Goal: Task Accomplishment & Management: Manage account settings

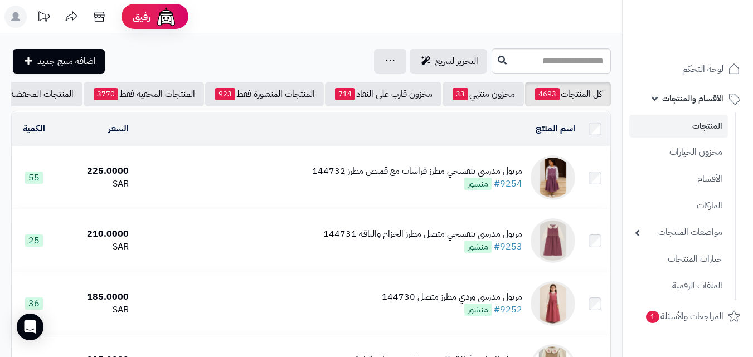
drag, startPoint x: 618, startPoint y: 208, endPoint x: 289, endPoint y: 17, distance: 380.8
click at [289, 17] on header "رفيق ! الطلبات معالجة مكتمل إرجاع المنتجات العملاء المتواجدون الان 20247 عملاء …" at bounding box center [376, 16] width 753 height 33
click at [708, 67] on span "لوحة التحكم" at bounding box center [703, 69] width 41 height 16
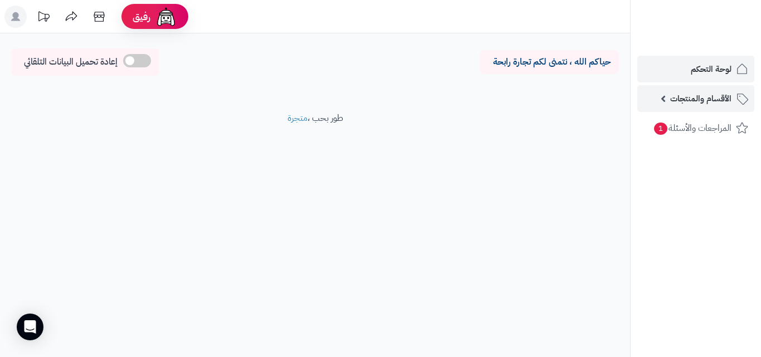
click at [723, 99] on span "الأقسام والمنتجات" at bounding box center [700, 99] width 61 height 16
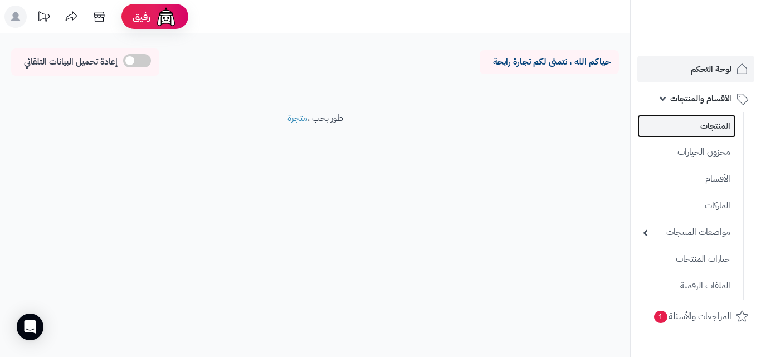
click at [716, 131] on link "المنتجات" at bounding box center [687, 126] width 99 height 23
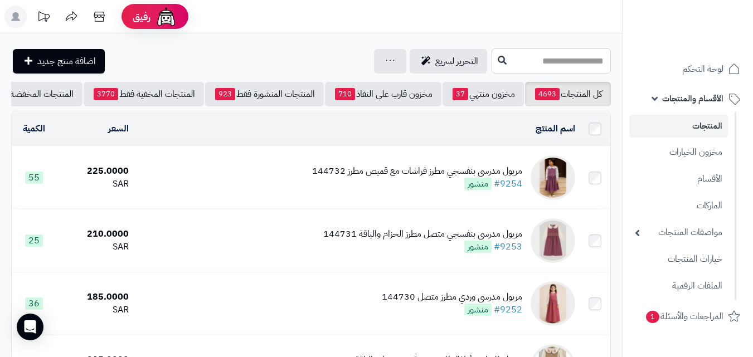
click at [492, 60] on input "text" at bounding box center [551, 60] width 119 height 25
type input "*"
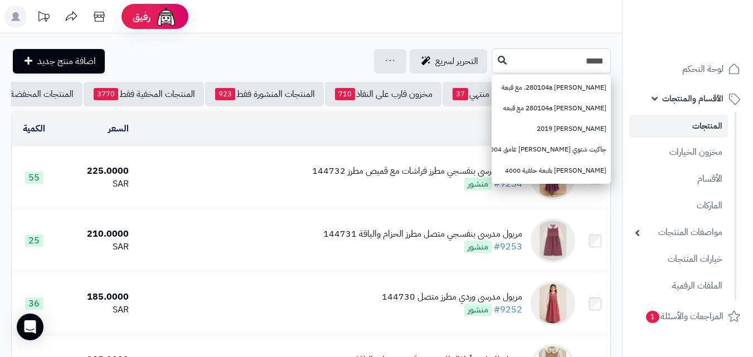
type input "*****"
click at [494, 64] on button at bounding box center [502, 60] width 17 height 21
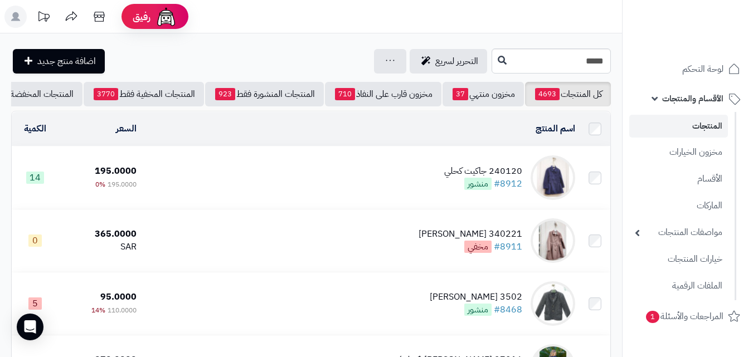
click at [429, 177] on td "240120 جاكيت كحلي #8912 منشور" at bounding box center [360, 178] width 439 height 62
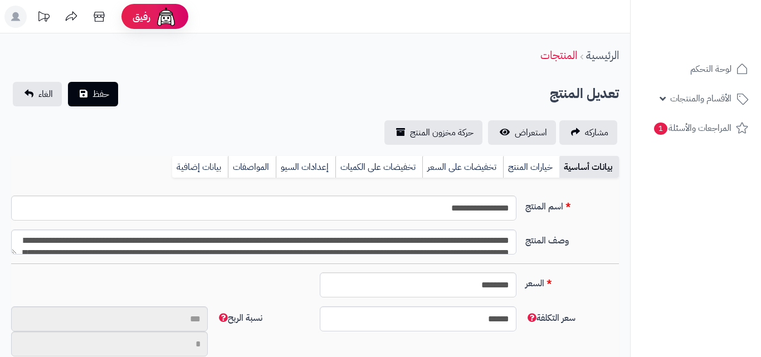
type input "**"
type input "**********"
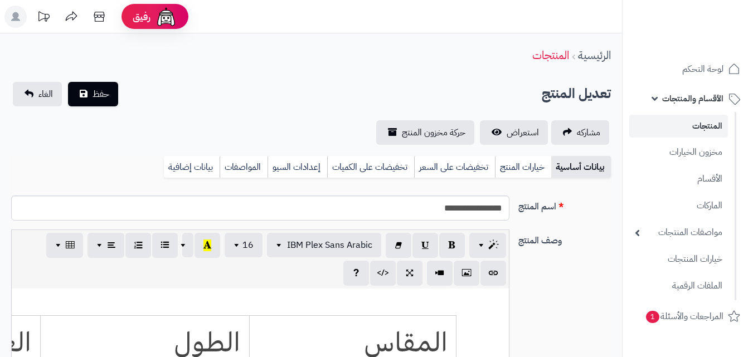
type input "******"
click at [526, 170] on link "خيارات المنتج" at bounding box center [523, 167] width 56 height 22
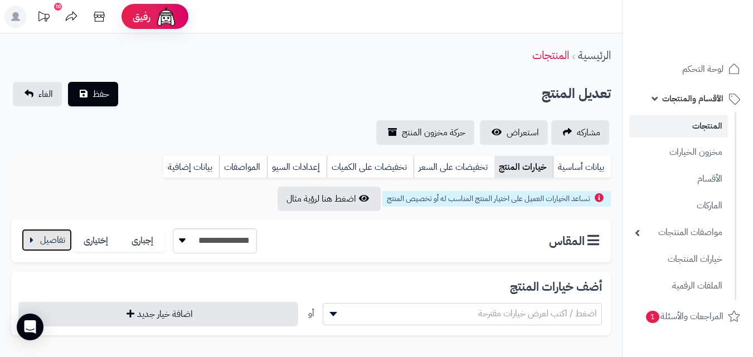
click at [32, 231] on button "button" at bounding box center [47, 240] width 50 height 22
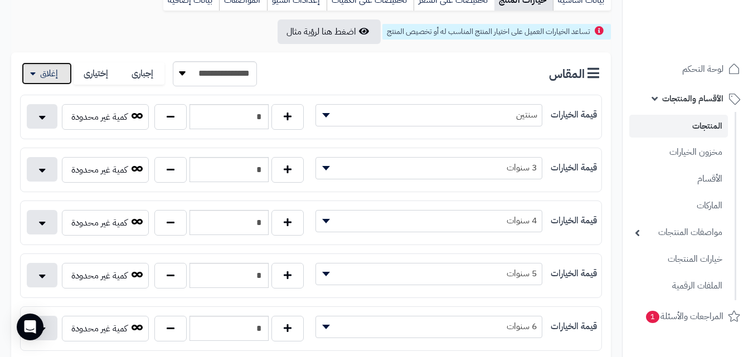
scroll to position [223, 0]
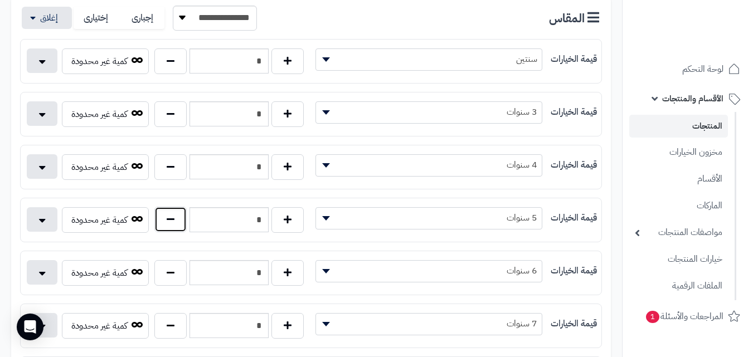
click at [183, 220] on button "button" at bounding box center [170, 220] width 32 height 26
type input "*"
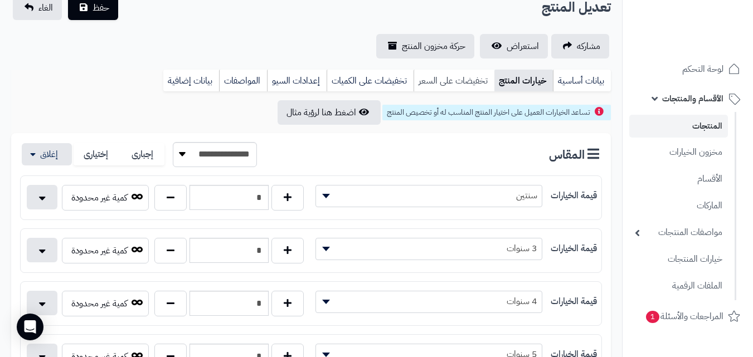
scroll to position [56, 0]
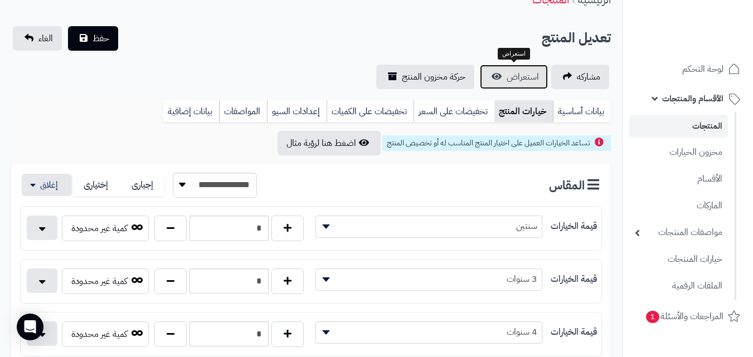
click at [532, 76] on span "استعراض" at bounding box center [523, 76] width 32 height 13
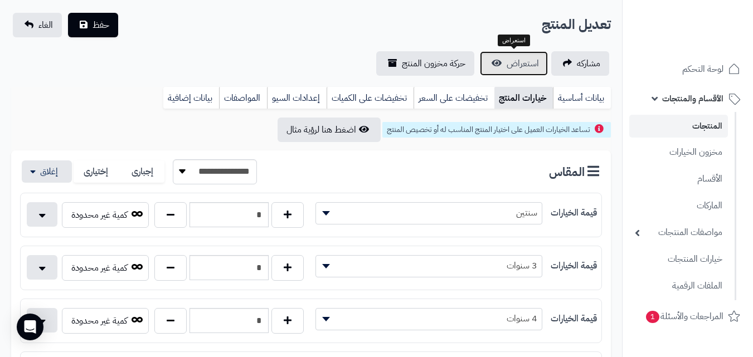
scroll to position [0, 0]
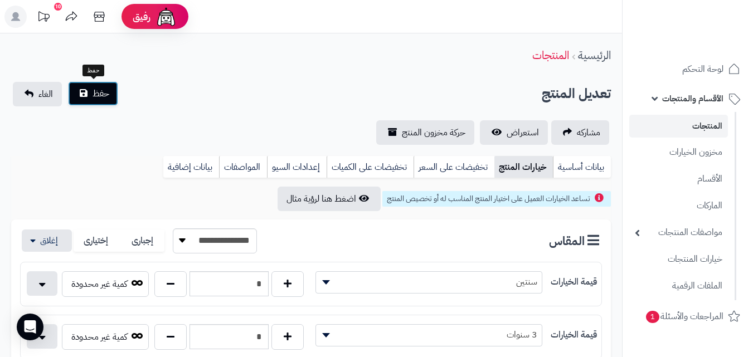
drag, startPoint x: 104, startPoint y: 91, endPoint x: 104, endPoint y: 119, distance: 27.3
click at [104, 96] on span "حفظ" at bounding box center [101, 93] width 17 height 13
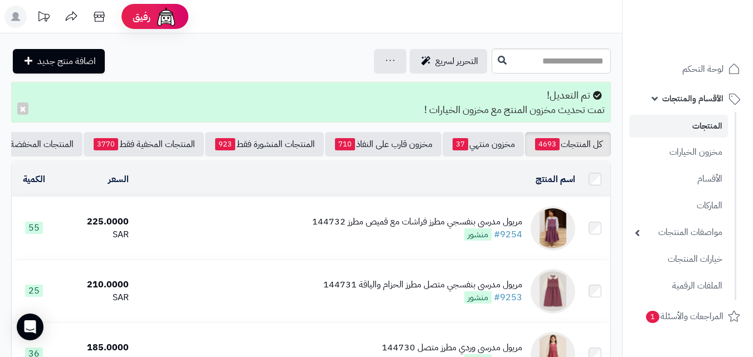
click at [678, 129] on link "المنتجات" at bounding box center [678, 126] width 99 height 23
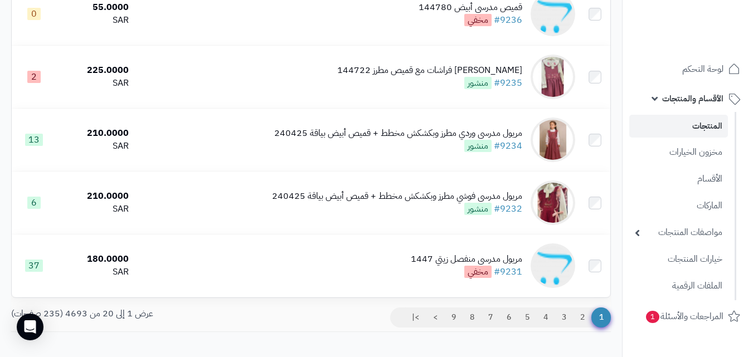
scroll to position [1115, 0]
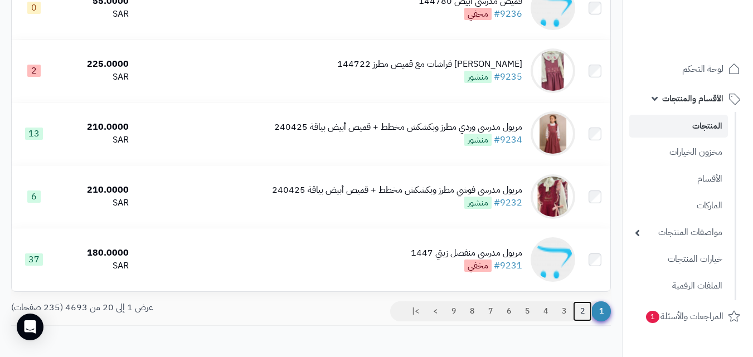
click at [587, 319] on link "2" at bounding box center [582, 311] width 19 height 20
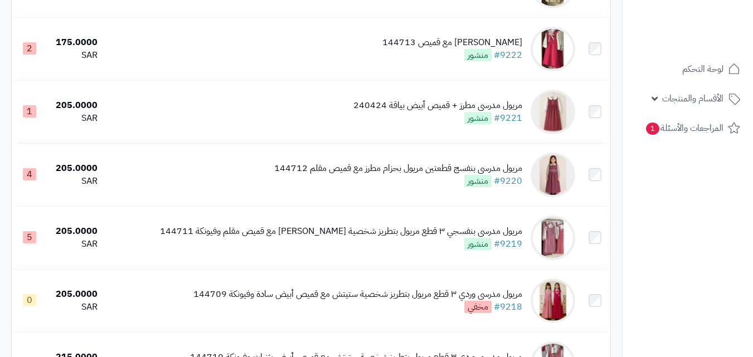
scroll to position [669, 0]
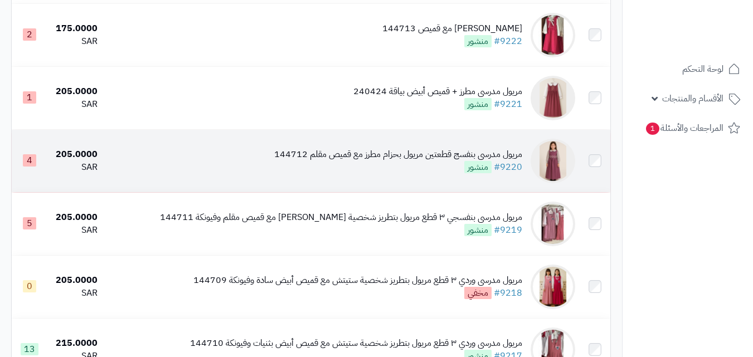
click at [366, 161] on div "مريول مدرسي بنفسج قطعتين مريول بحزام مطرز مع قميص مقلم 144712" at bounding box center [398, 154] width 248 height 13
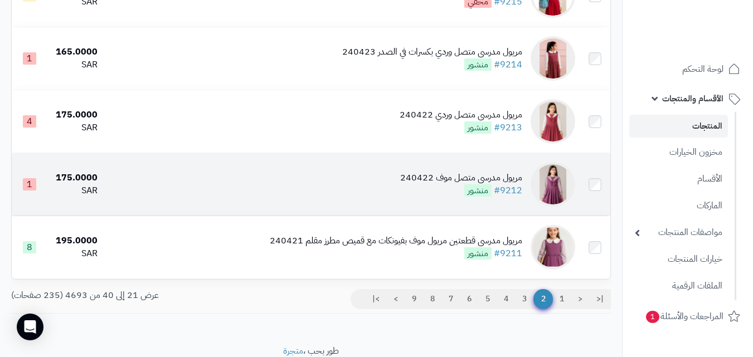
scroll to position [1146, 0]
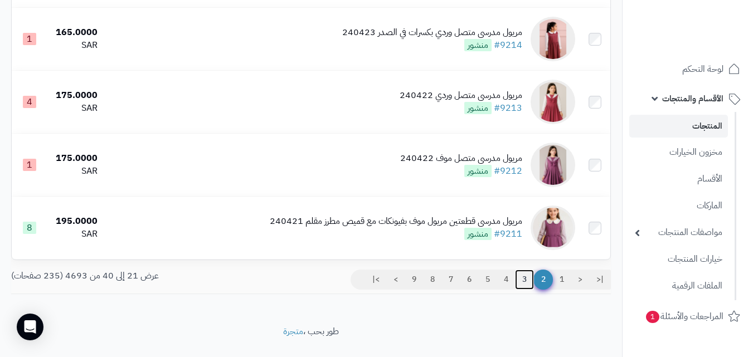
click at [517, 290] on link "3" at bounding box center [524, 280] width 19 height 20
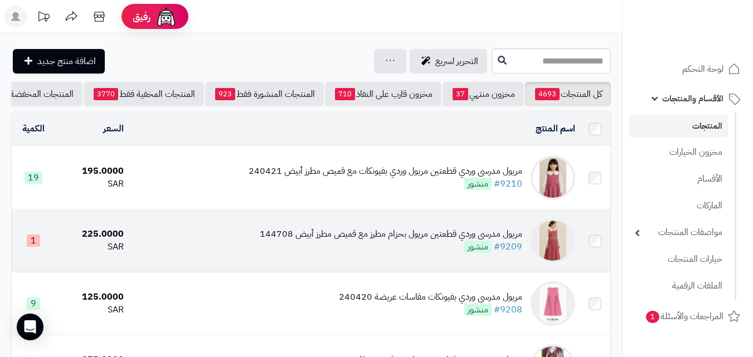
click at [348, 241] on div "مريول مدرسي وردي قطعتين مريول بحزام مطرز مع قميص مطرز أبيض 144708" at bounding box center [391, 234] width 262 height 13
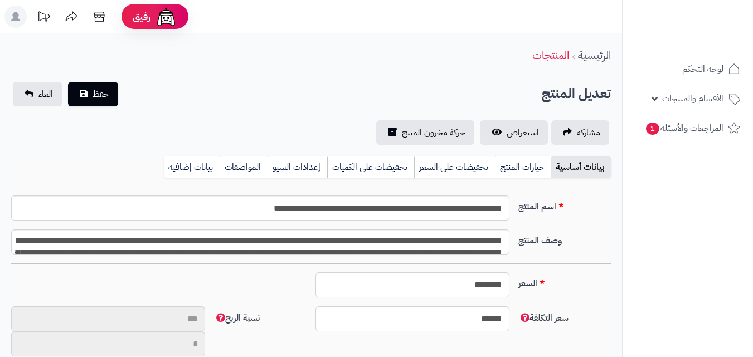
scroll to position [92, 0]
type input "**"
type input "**********"
type input "******"
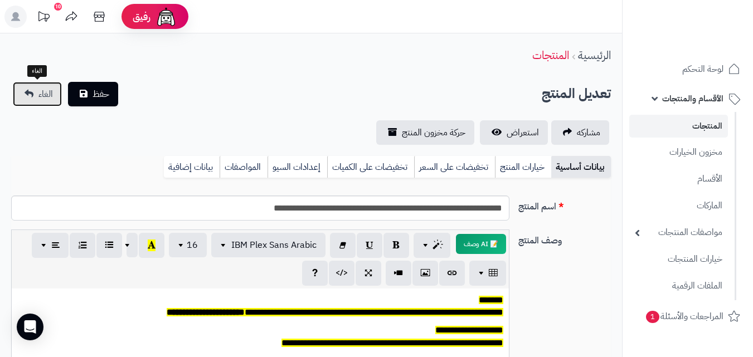
click at [23, 98] on link "الغاء" at bounding box center [37, 94] width 49 height 25
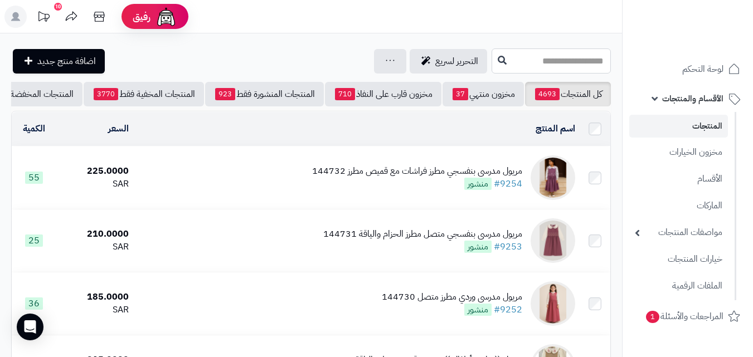
click at [510, 63] on input "text" at bounding box center [551, 60] width 119 height 25
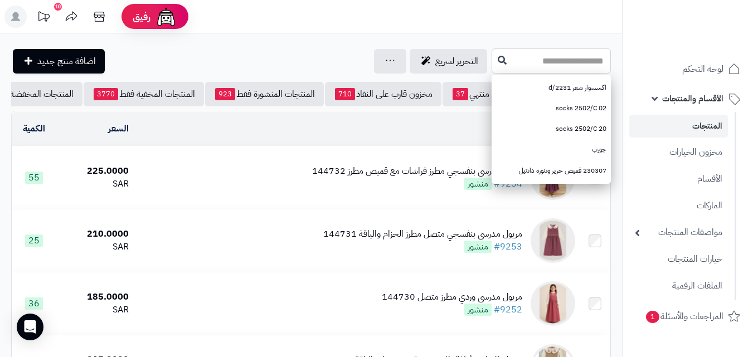
paste input "*******"
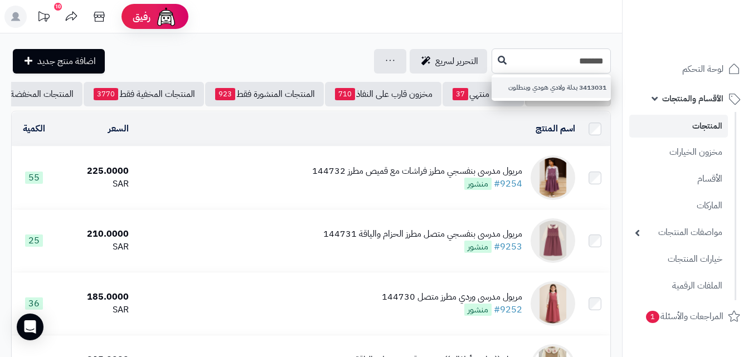
type input "*******"
click at [502, 86] on link "3413031 بدلة ولادي هودي وبنطلون" at bounding box center [551, 87] width 119 height 21
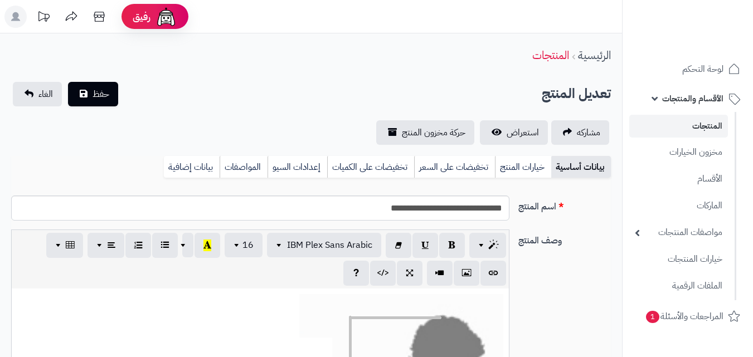
scroll to position [134, 0]
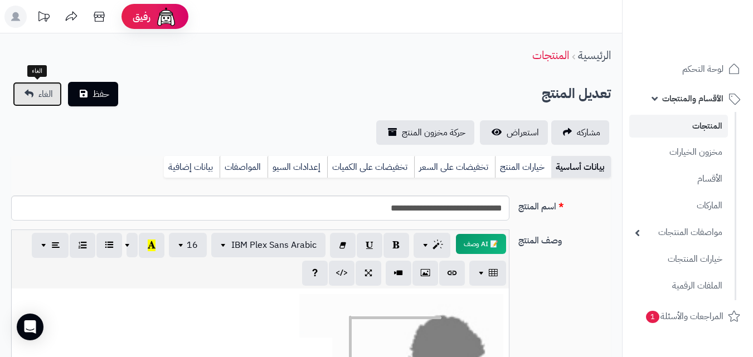
click at [45, 91] on span "الغاء" at bounding box center [45, 93] width 14 height 13
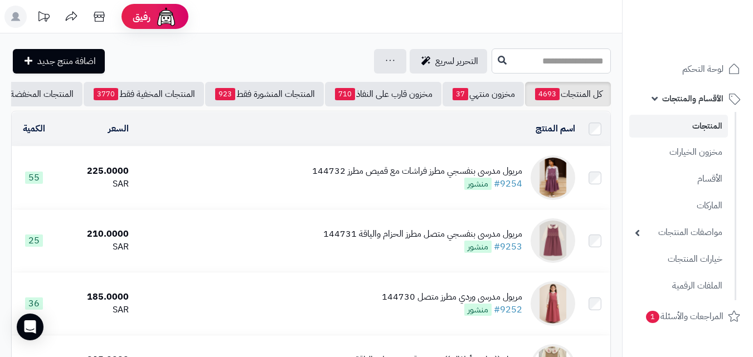
click at [492, 59] on input "text" at bounding box center [551, 60] width 119 height 25
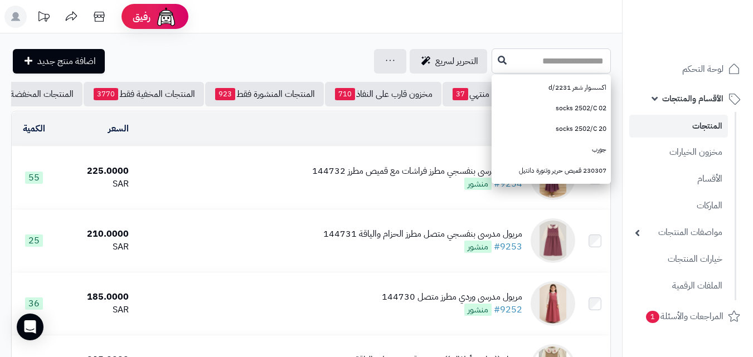
paste input "******"
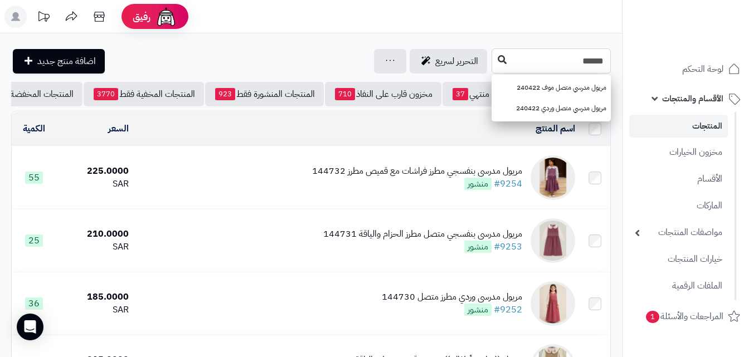
type input "******"
click at [494, 62] on button at bounding box center [502, 60] width 17 height 21
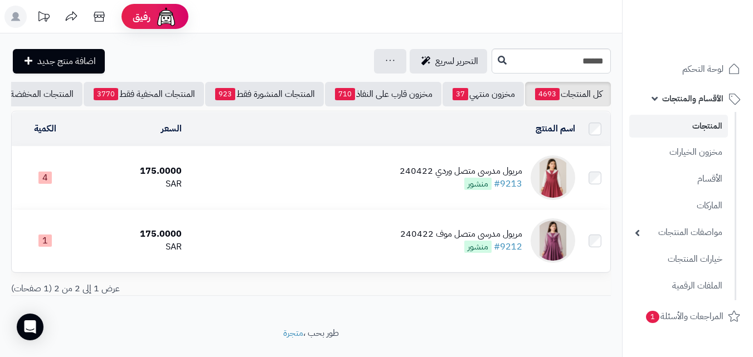
click at [439, 176] on div "مريول مدرسي متصل وردي 240422" at bounding box center [461, 171] width 123 height 13
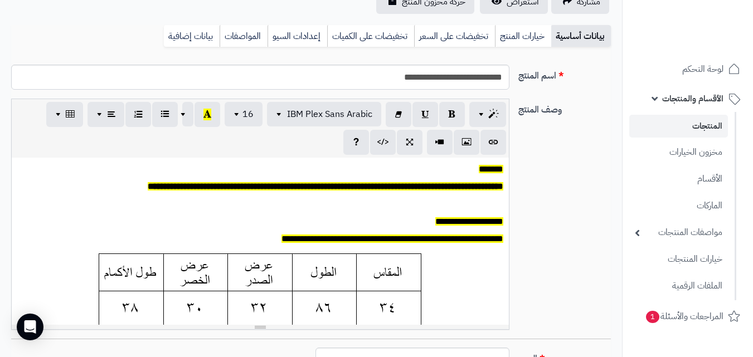
scroll to position [111, 0]
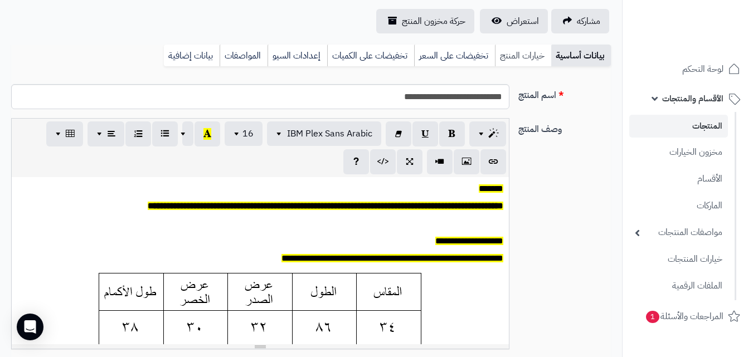
click at [509, 56] on link "خيارات المنتج" at bounding box center [523, 56] width 56 height 22
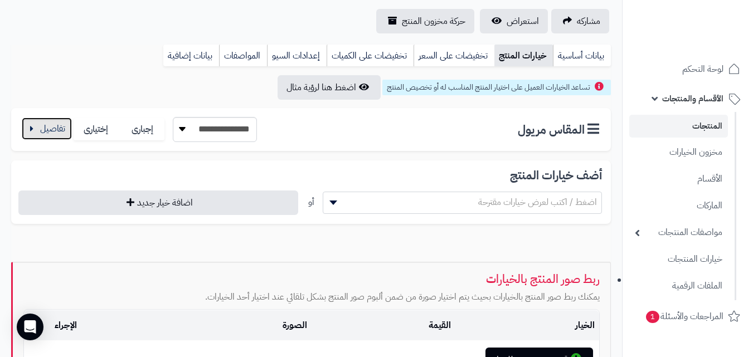
click at [54, 126] on button "button" at bounding box center [47, 129] width 50 height 22
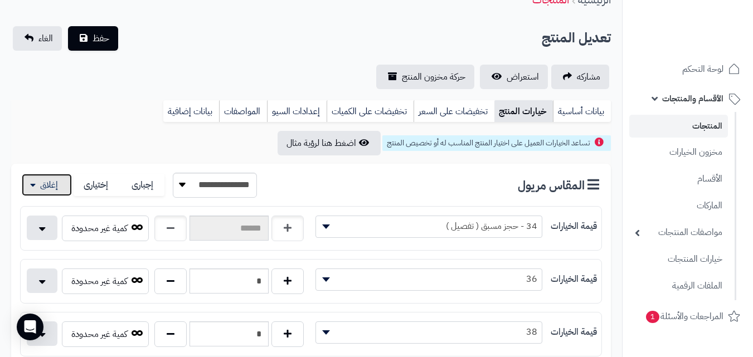
scroll to position [0, 0]
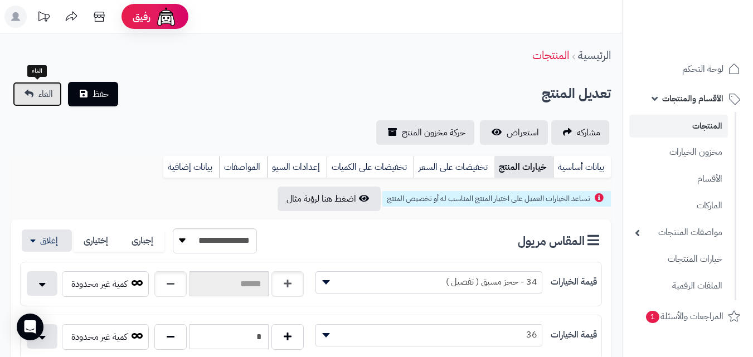
click at [37, 96] on link "الغاء" at bounding box center [37, 94] width 49 height 25
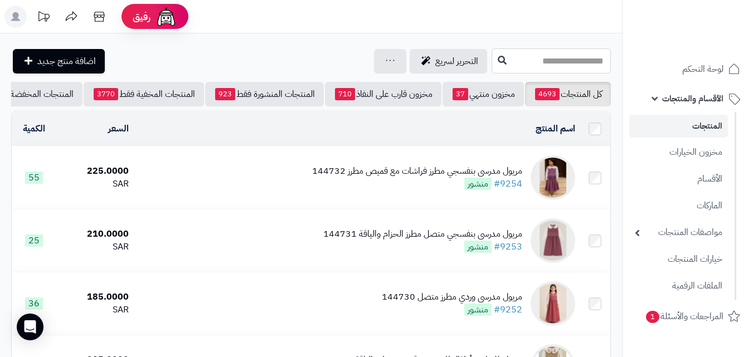
click at [493, 62] on input "text" at bounding box center [551, 60] width 119 height 25
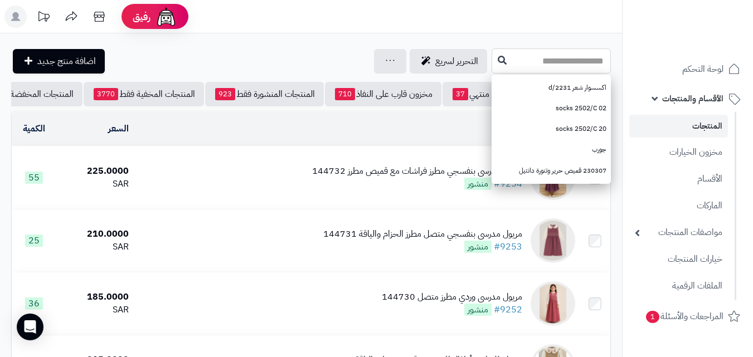
paste input "******"
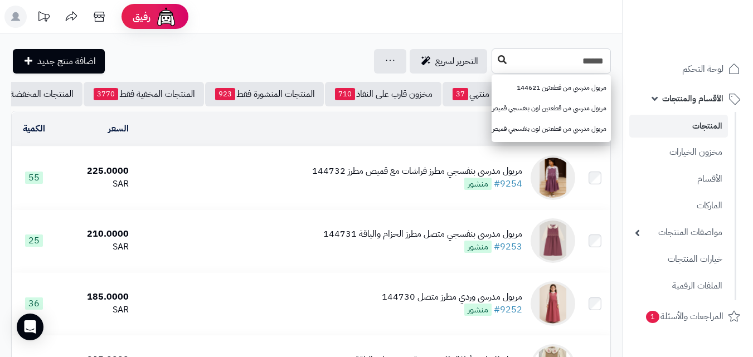
type input "******"
click at [494, 55] on button at bounding box center [502, 60] width 17 height 21
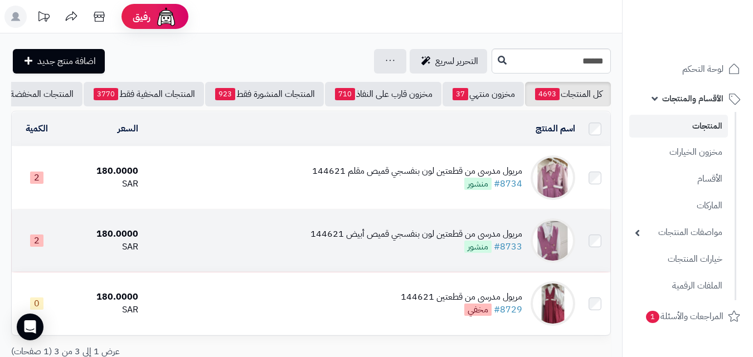
click at [414, 231] on td "مريول مدرسي من قطعتين لون بنفسجي قميص أبيض 144621 #8733 منشور" at bounding box center [361, 241] width 437 height 62
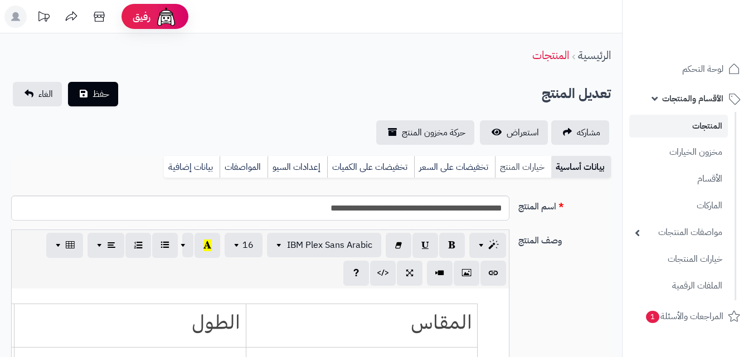
scroll to position [92, 0]
click at [512, 162] on link "خيارات المنتج" at bounding box center [523, 167] width 56 height 22
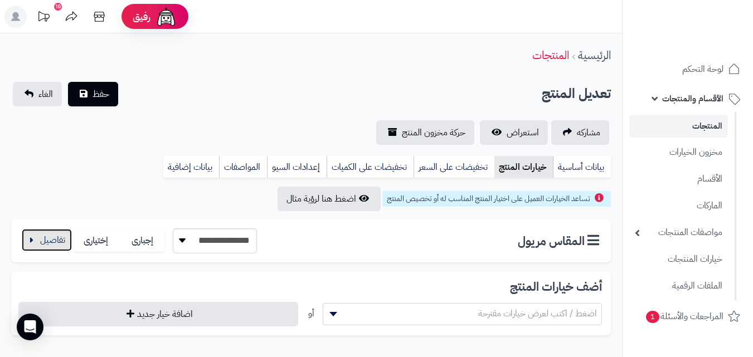
click at [40, 246] on button "button" at bounding box center [47, 240] width 50 height 22
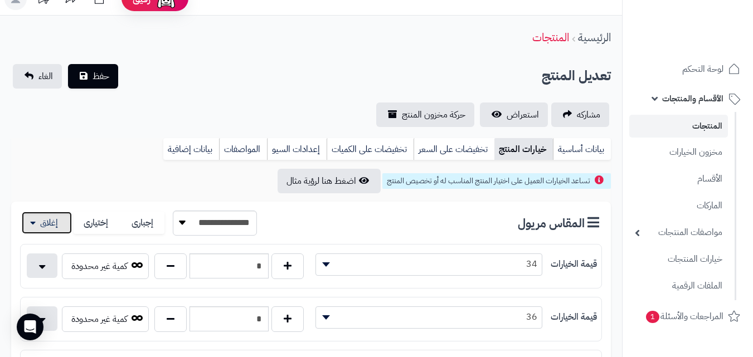
scroll to position [0, 0]
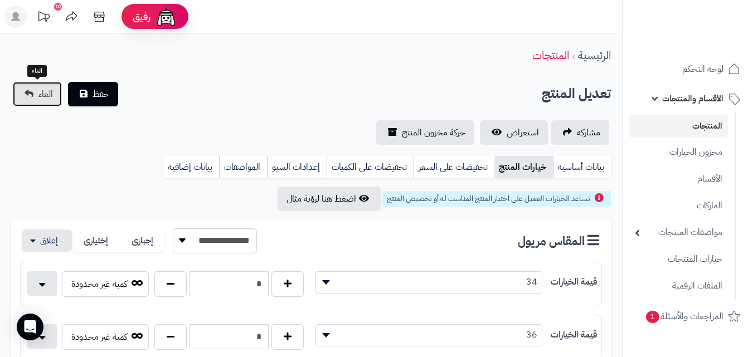
click at [29, 90] on link "الغاء" at bounding box center [37, 94] width 49 height 25
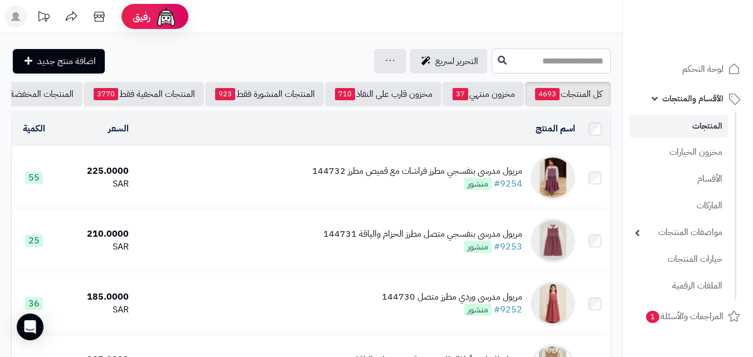
click at [502, 69] on input "text" at bounding box center [551, 60] width 119 height 25
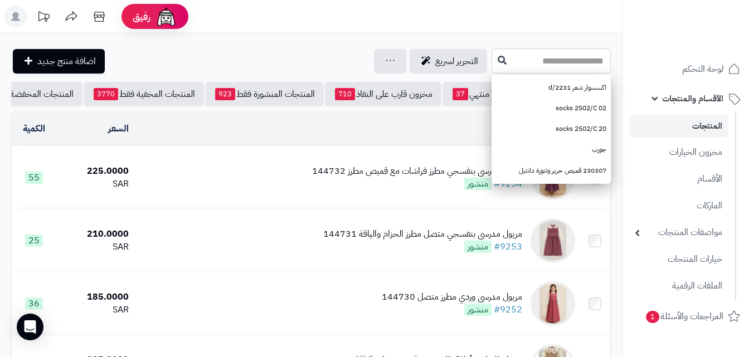
paste input "******"
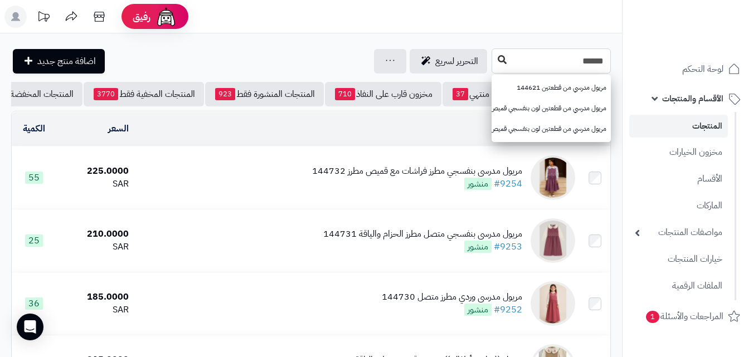
type input "******"
click at [494, 65] on button at bounding box center [502, 60] width 17 height 21
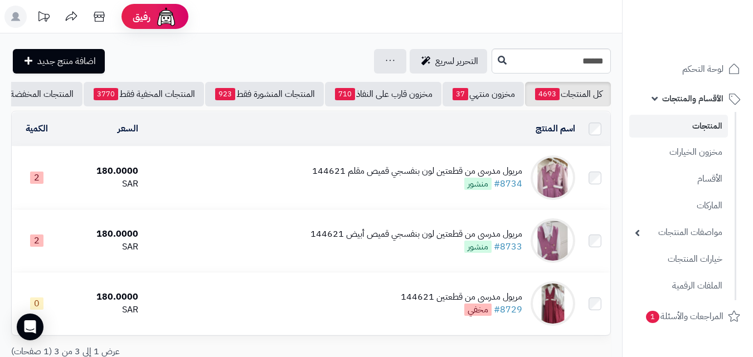
click at [410, 178] on div "مريول مدرسي من قطعتين لون بنفسجي قميص مقلم 144621" at bounding box center [417, 171] width 210 height 13
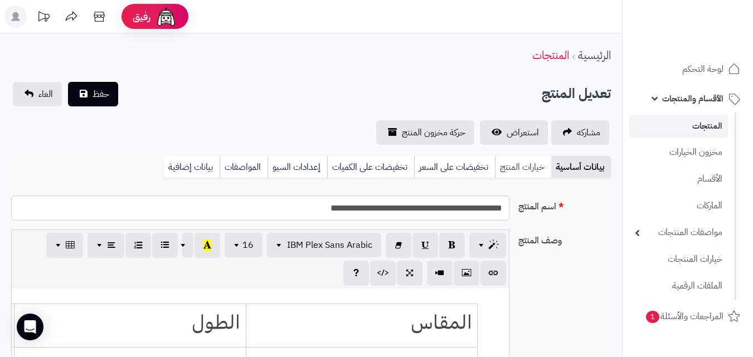
scroll to position [92, 0]
click at [509, 169] on link "خيارات المنتج" at bounding box center [523, 167] width 56 height 22
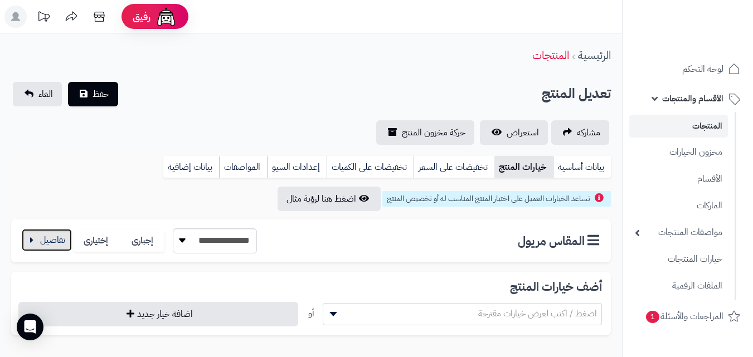
click at [49, 242] on button "button" at bounding box center [47, 240] width 50 height 22
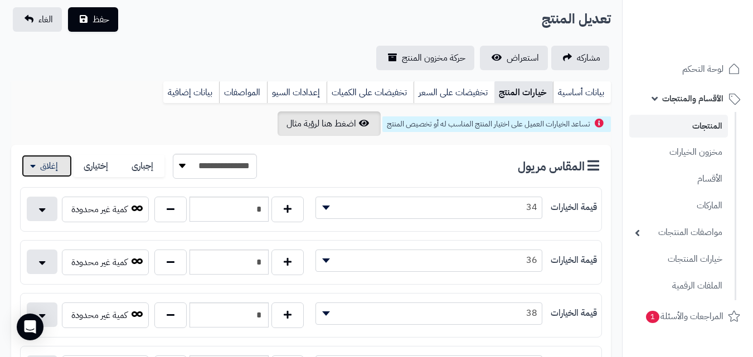
scroll to position [56, 0]
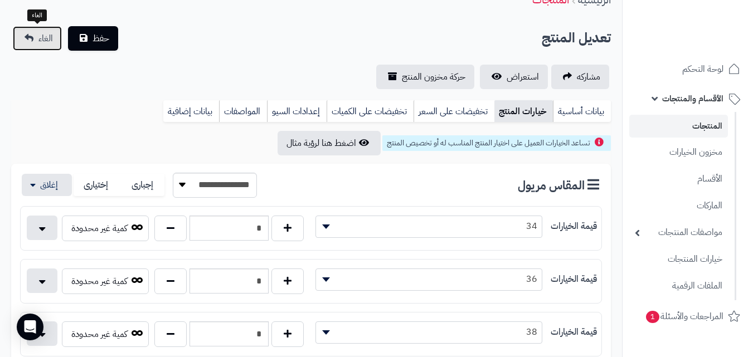
click at [40, 43] on span "الغاء" at bounding box center [45, 38] width 14 height 13
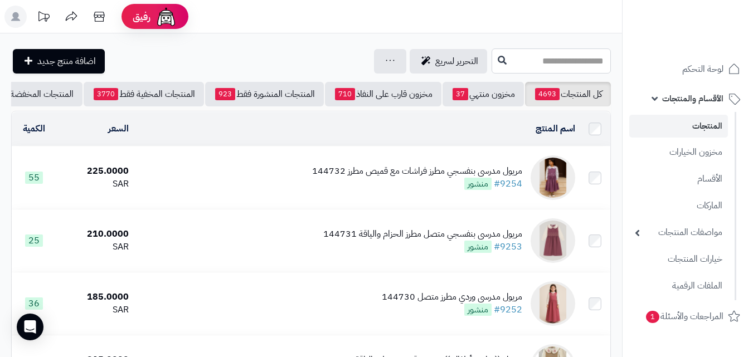
click at [540, 72] on input "text" at bounding box center [551, 60] width 119 height 25
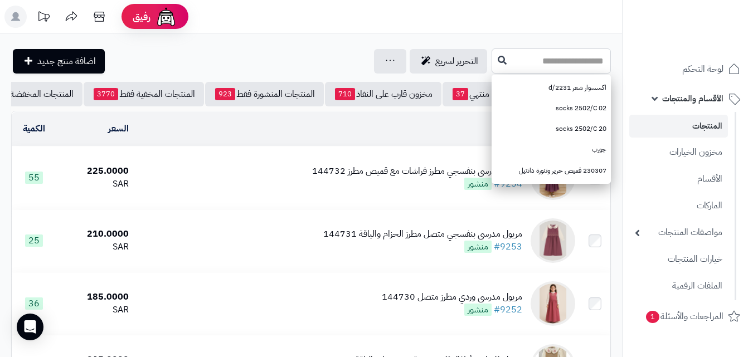
click at [515, 60] on input "text" at bounding box center [551, 60] width 119 height 25
click at [230, 52] on div "التحرير لسريع جرد مخزون المنتجات جرد مخزون الخيارات فقط تعديل أسعار المنتجات ال…" at bounding box center [250, 61] width 478 height 25
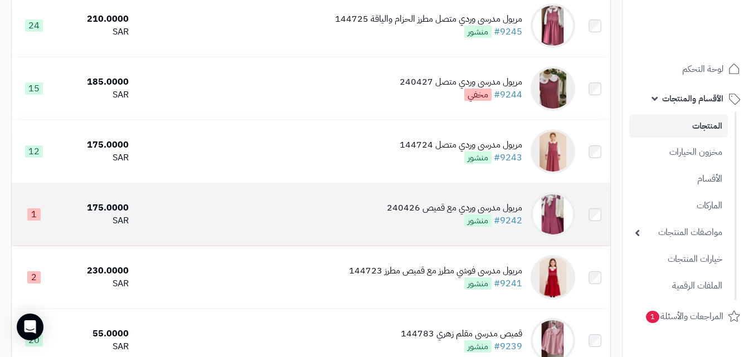
scroll to position [613, 0]
